Goal: Information Seeking & Learning: Learn about a topic

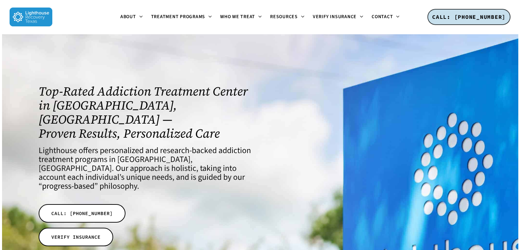
click at [342, 159] on div at bounding box center [375, 167] width 230 height 266
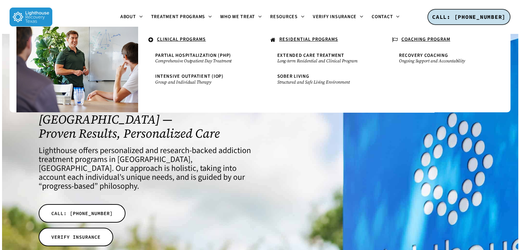
click at [301, 39] on u "RESIDENTIAL PROGRAMS" at bounding box center [308, 39] width 59 height 7
click at [300, 40] on u "RESIDENTIAL PROGRAMS" at bounding box center [308, 39] width 59 height 7
click at [302, 59] on small "Long-term Residential and Clinical Program" at bounding box center [321, 60] width 88 height 5
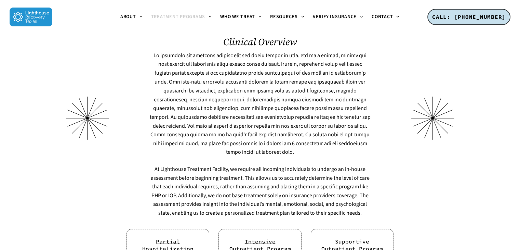
scroll to position [1214, 0]
